Goal: Transaction & Acquisition: Subscribe to service/newsletter

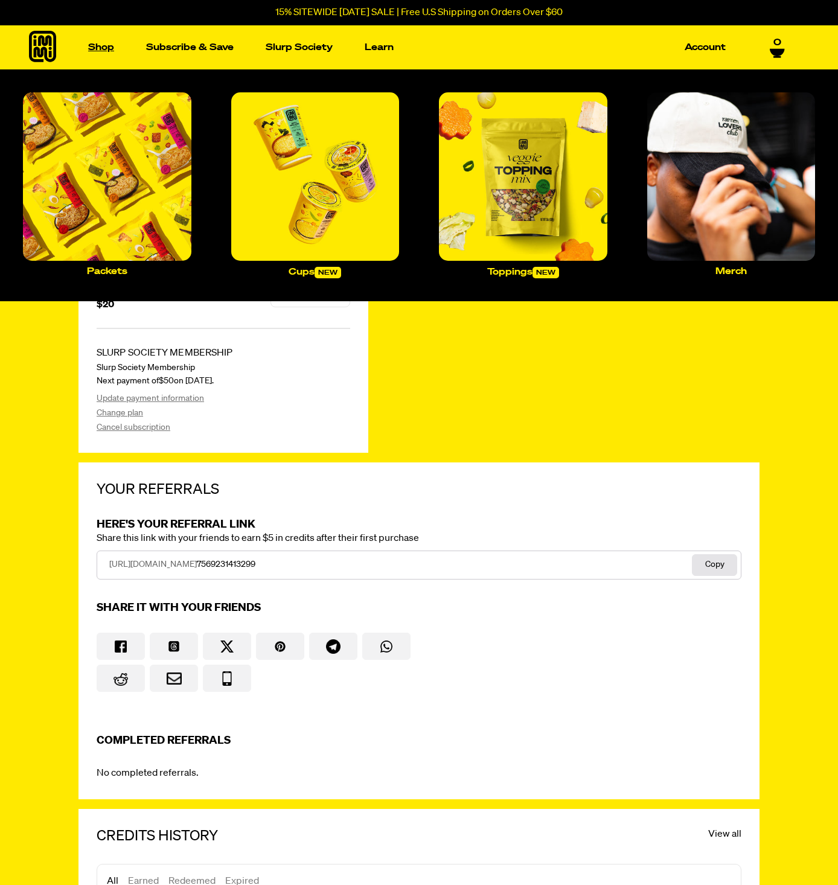
click at [97, 50] on link "Shop" at bounding box center [101, 47] width 36 height 19
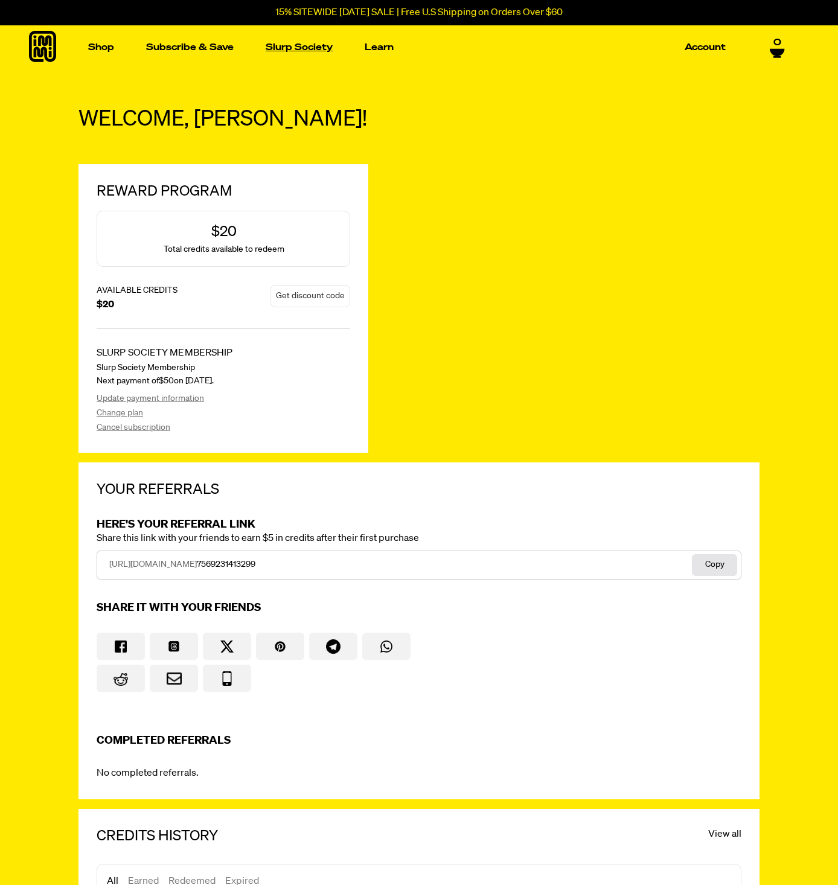
click at [300, 47] on link "Slurp Society" at bounding box center [299, 47] width 77 height 19
